Goal: Information Seeking & Learning: Stay updated

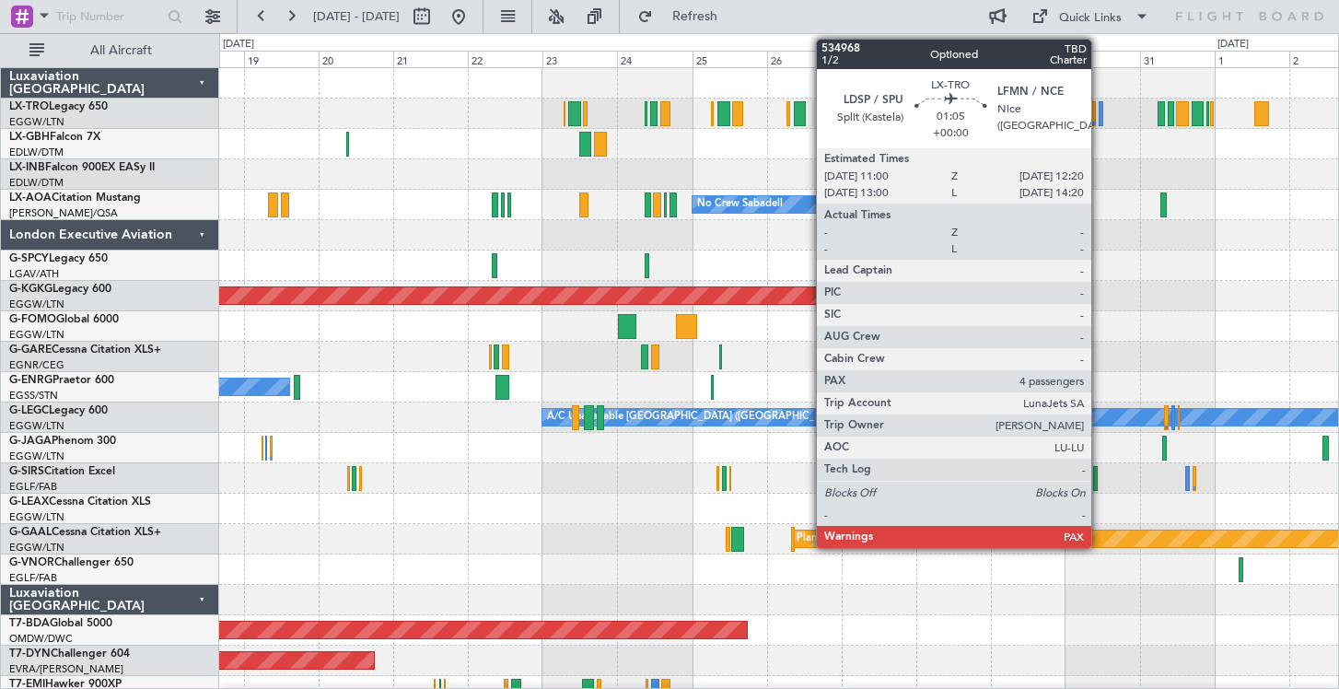
click at [1099, 111] on div at bounding box center [1100, 113] width 5 height 25
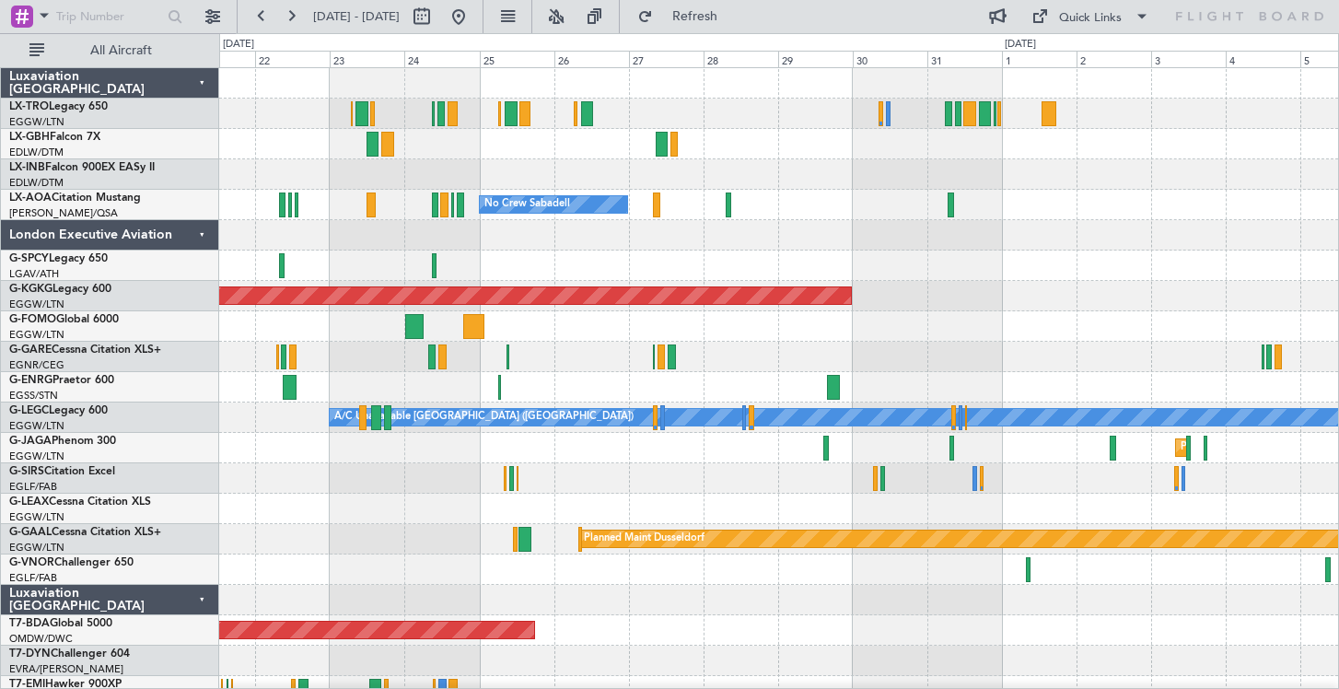
click at [1020, 184] on div at bounding box center [778, 174] width 1119 height 30
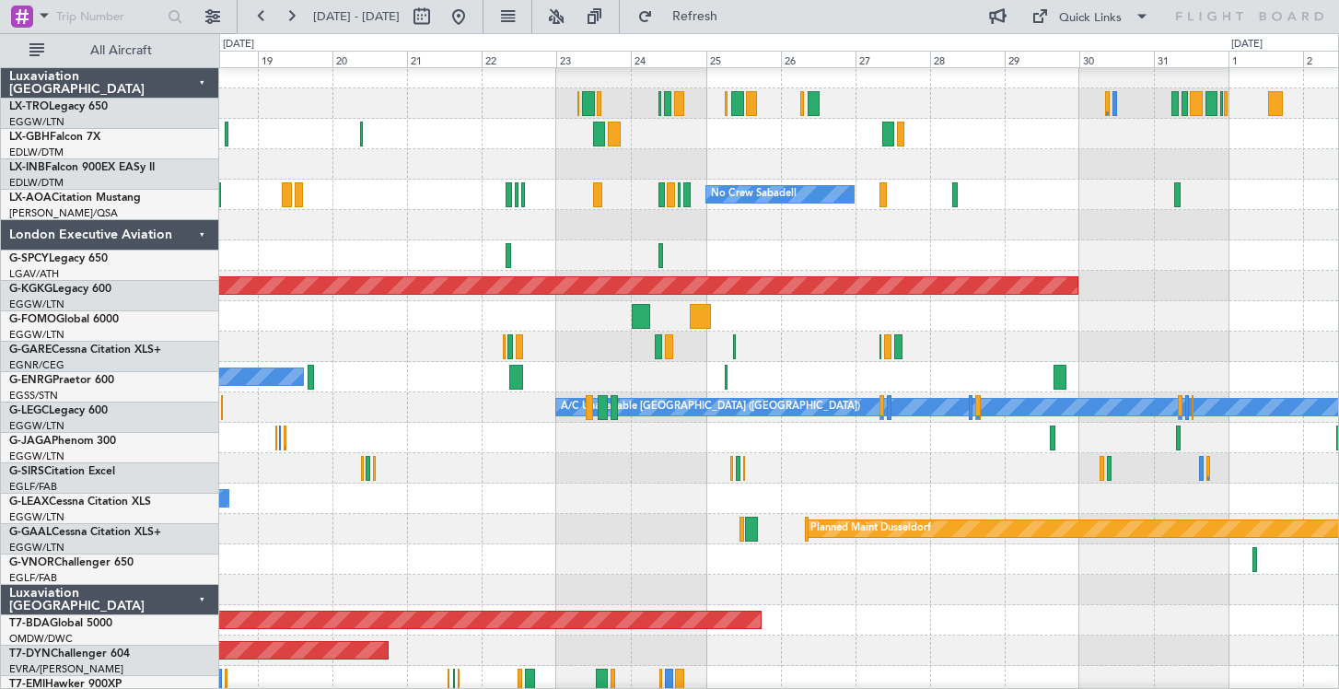
scroll to position [16, 0]
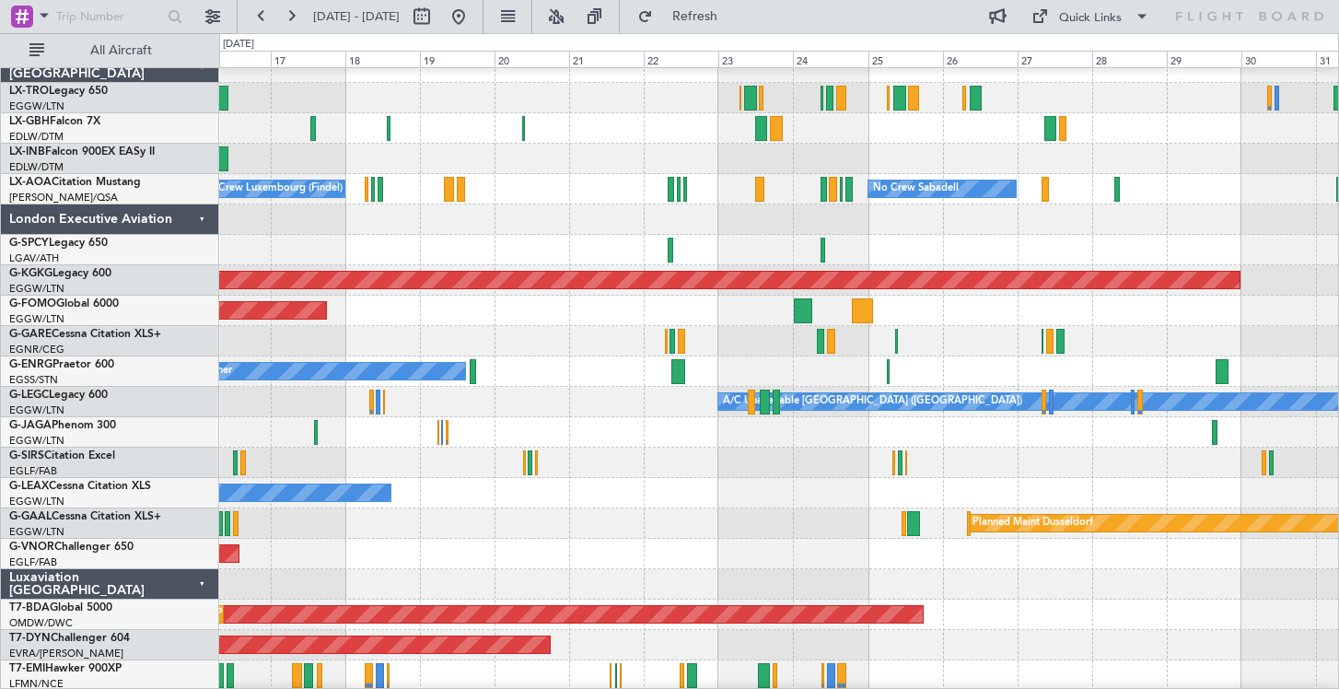
click at [834, 135] on div "Planned Maint Nice ([GEOGRAPHIC_DATA])" at bounding box center [778, 128] width 1119 height 30
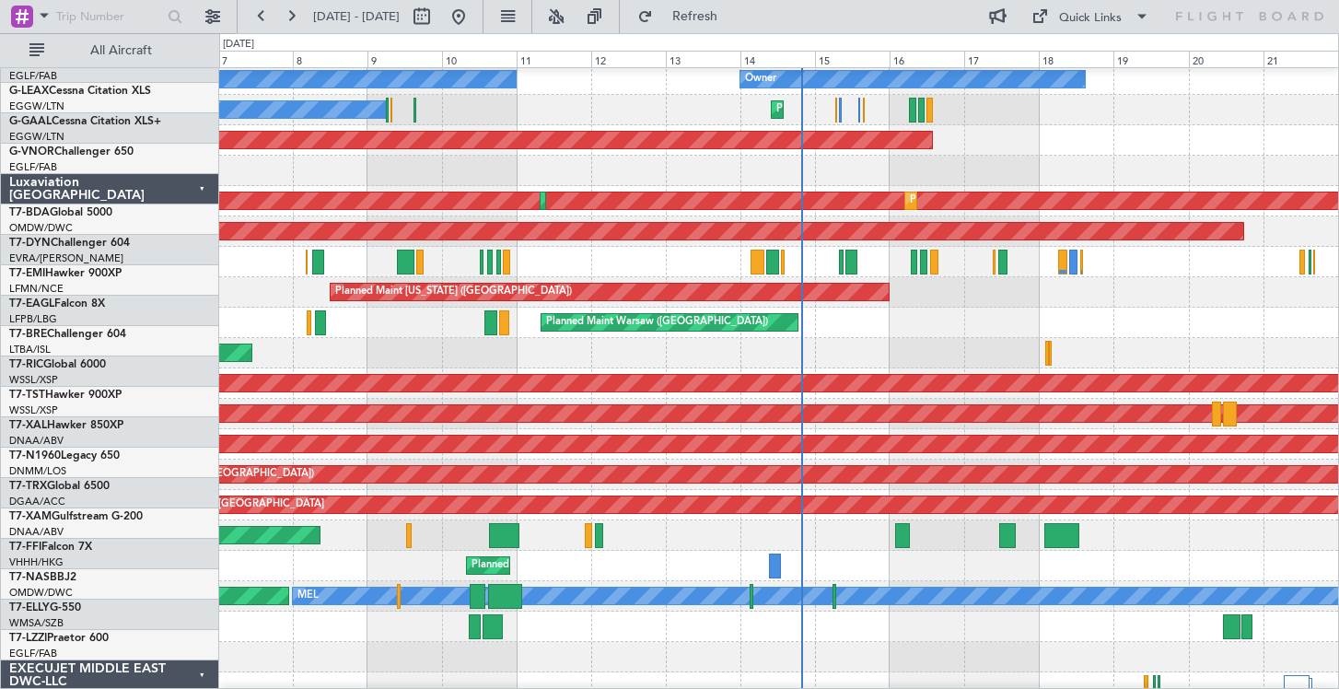
scroll to position [445, 0]
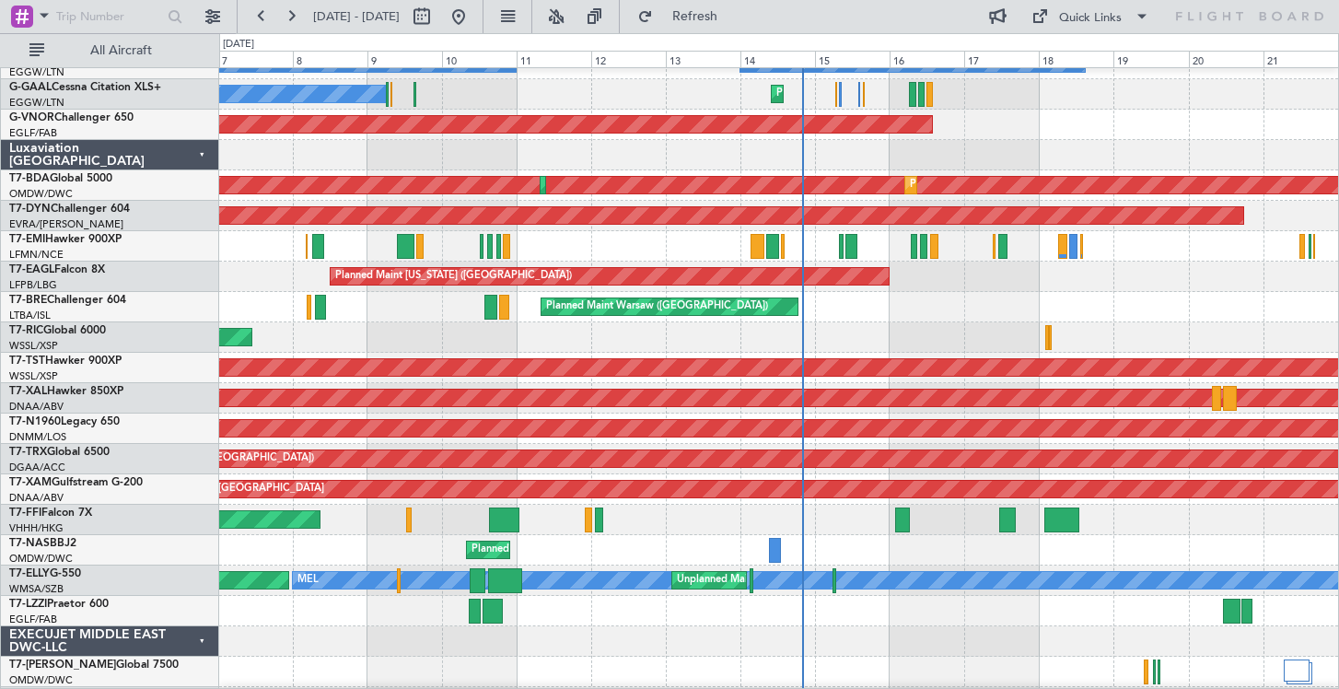
click at [204, 153] on div "Luxaviation [GEOGRAPHIC_DATA]" at bounding box center [110, 155] width 218 height 30
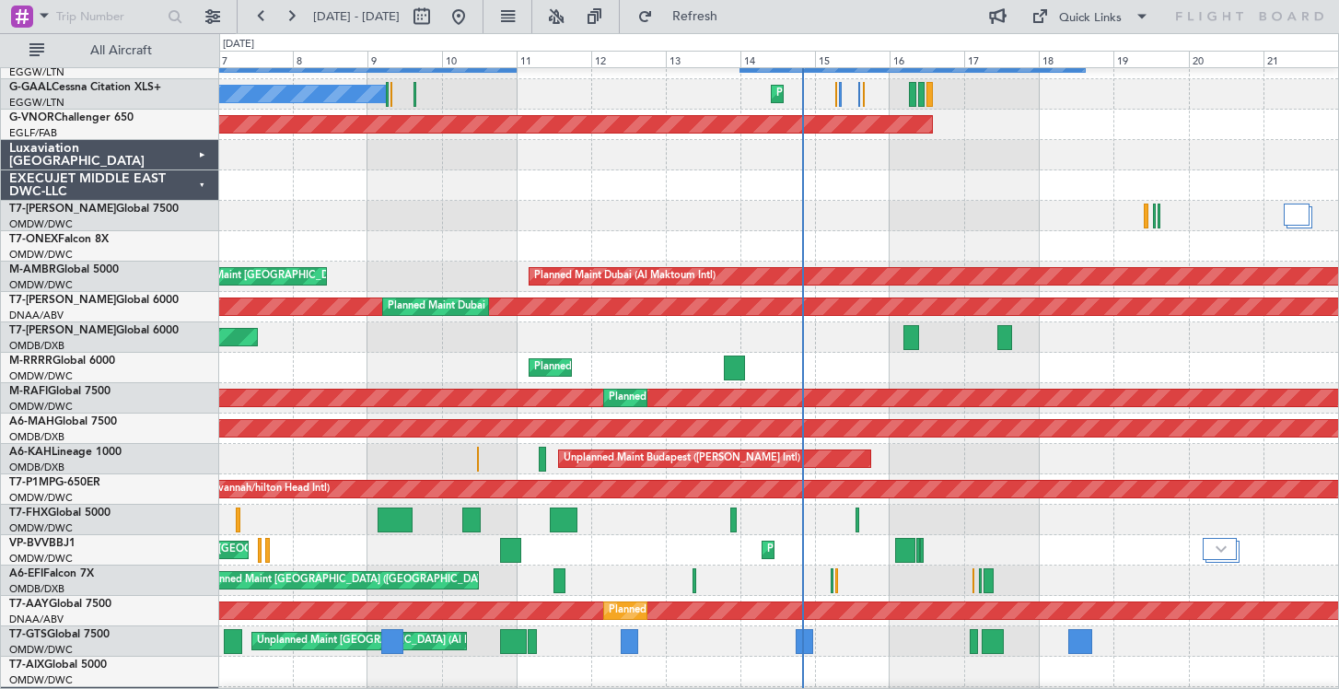
click at [198, 192] on div "EXECUJET MIDDLE EAST DWC-LLC" at bounding box center [110, 185] width 218 height 30
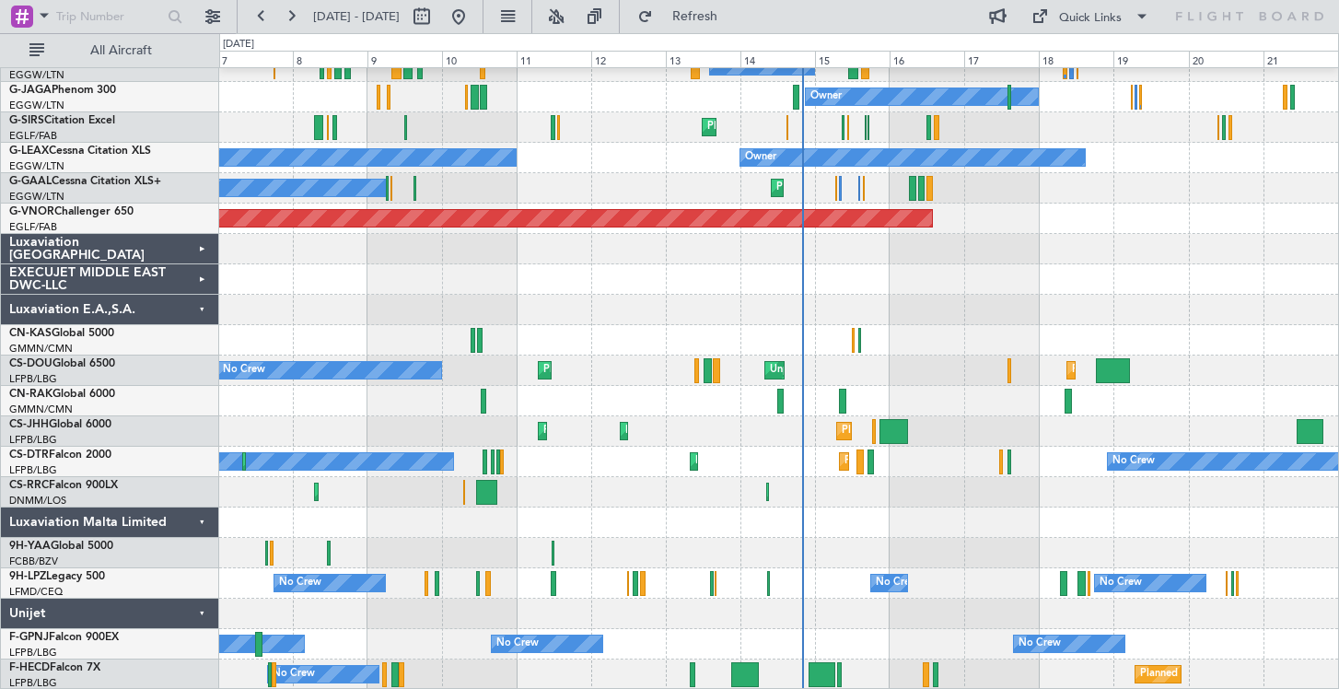
click at [196, 315] on div "Luxaviation E.A.,S.A." at bounding box center [110, 310] width 218 height 30
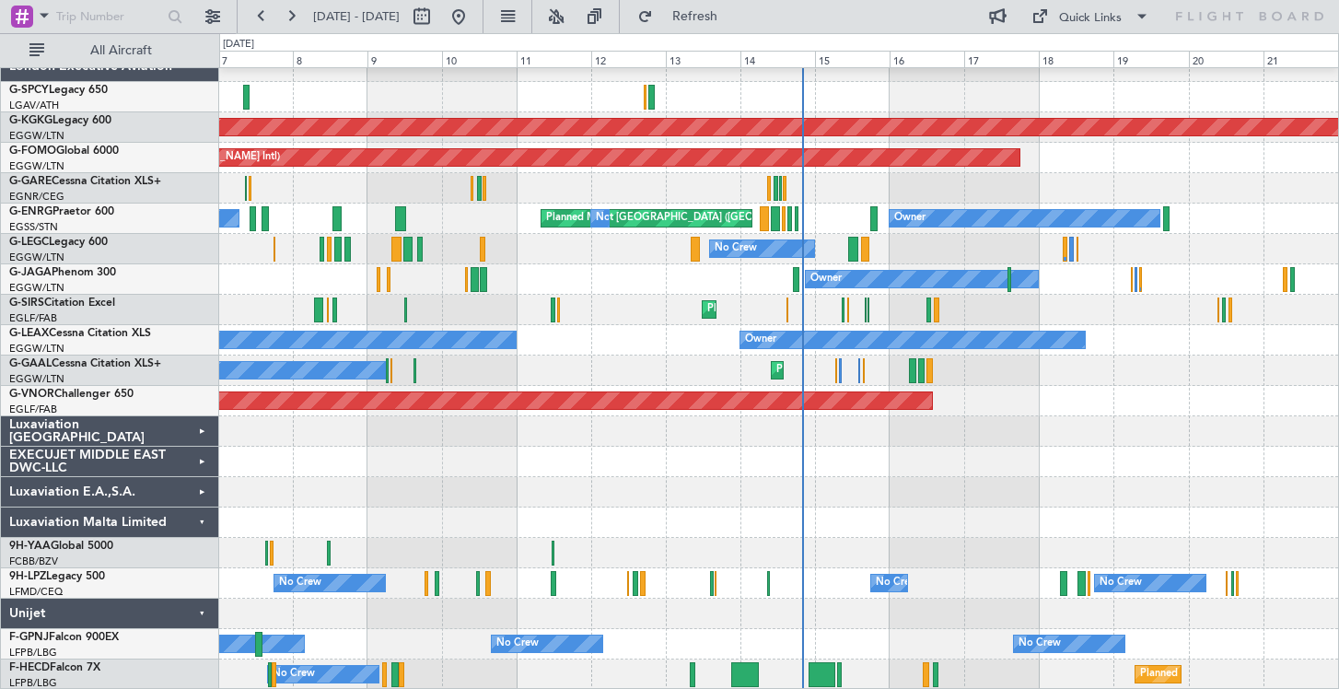
click at [198, 520] on div "Luxaviation Malta Limited" at bounding box center [110, 522] width 218 height 30
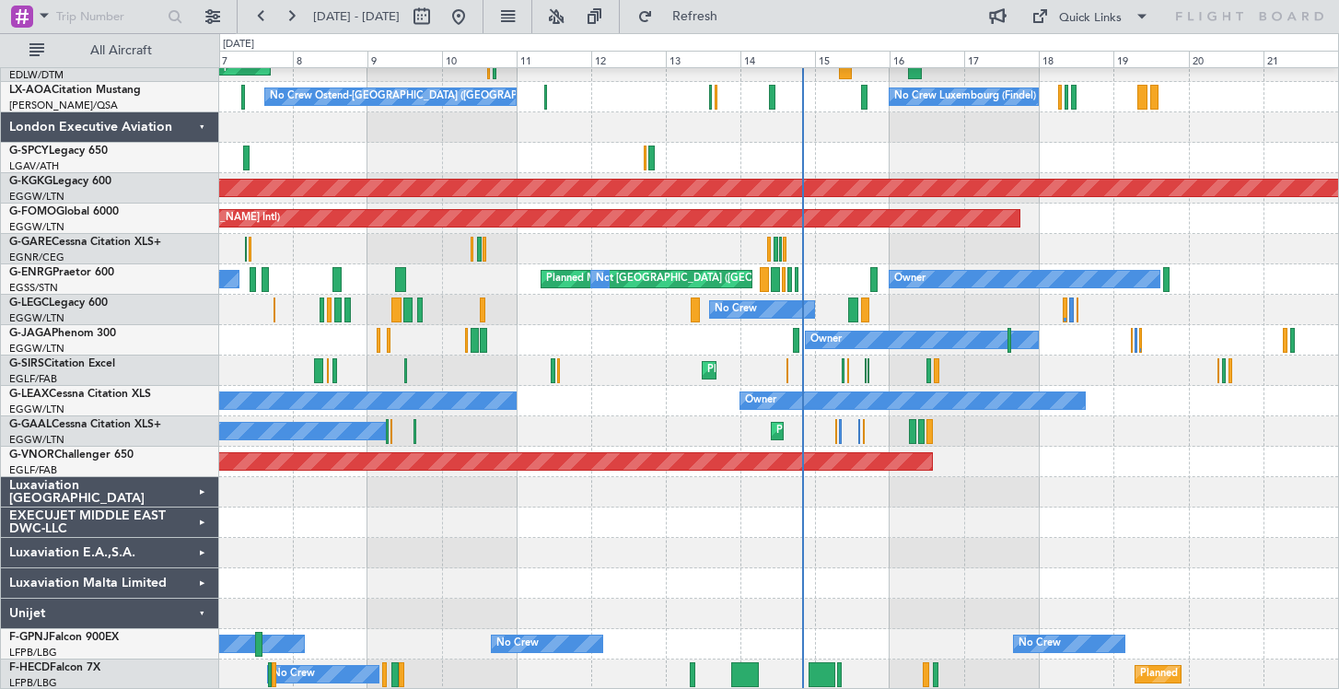
click at [198, 622] on div "Unijet" at bounding box center [110, 613] width 218 height 30
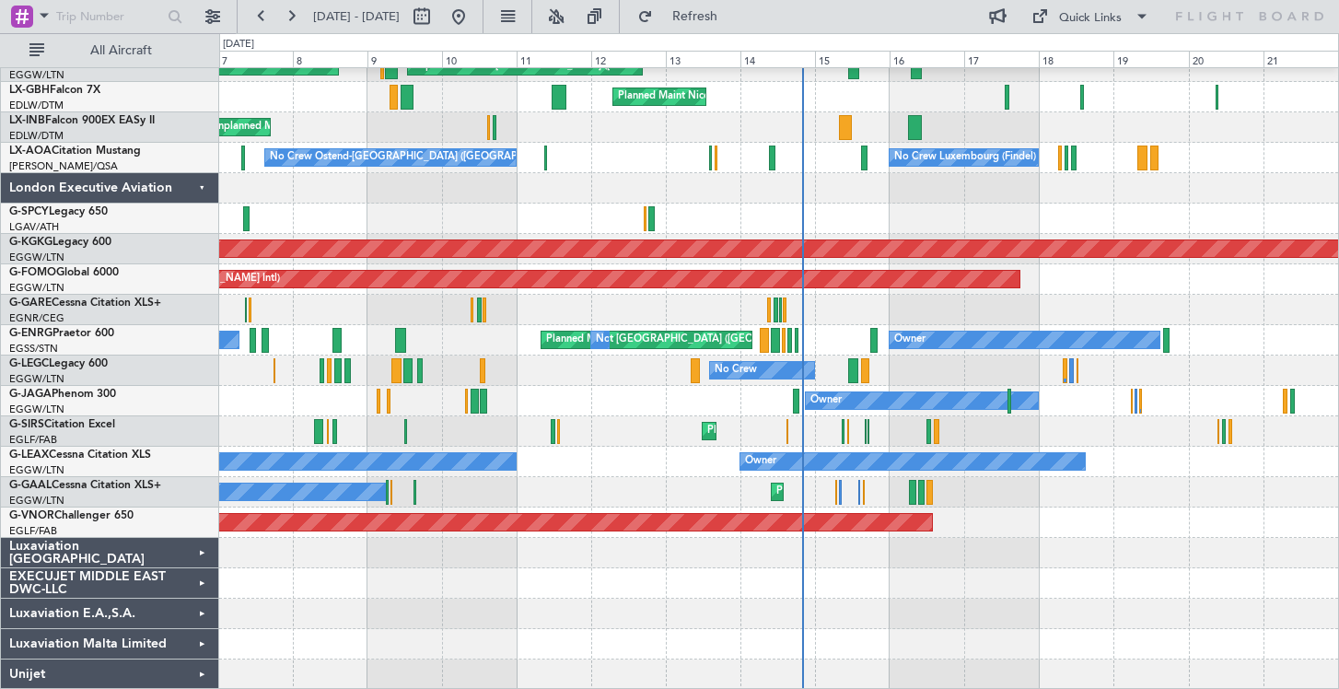
scroll to position [0, 0]
